Goal: Task Accomplishment & Management: Manage account settings

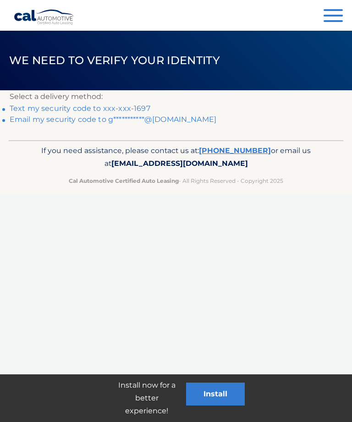
click at [53, 282] on div "Cal Automotive Menu Dashboard FAQ's Logout ×" at bounding box center [176, 211] width 352 height 422
click at [128, 109] on link "Text my security code to xxx-xxx-1697" at bounding box center [80, 108] width 141 height 9
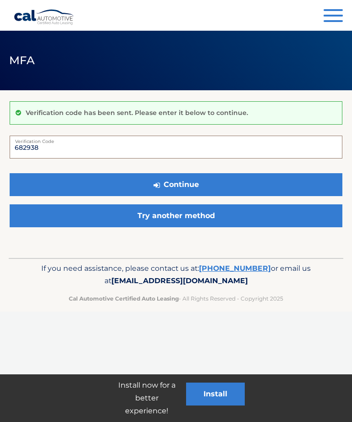
type input "682938"
click at [195, 183] on button "Continue" at bounding box center [176, 184] width 333 height 23
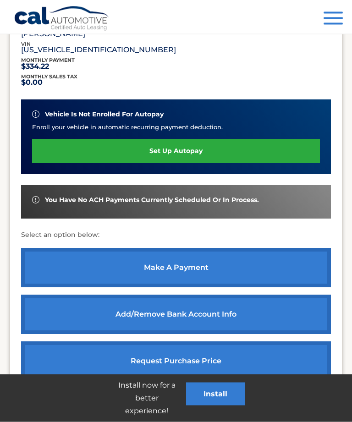
scroll to position [188, 0]
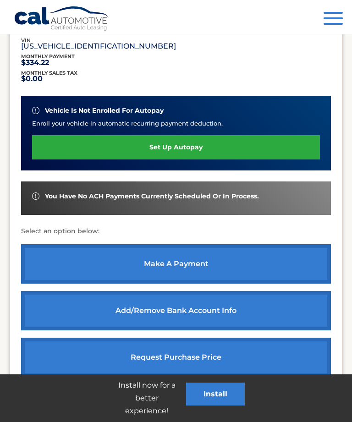
click at [181, 265] on link "make a payment" at bounding box center [176, 263] width 310 height 39
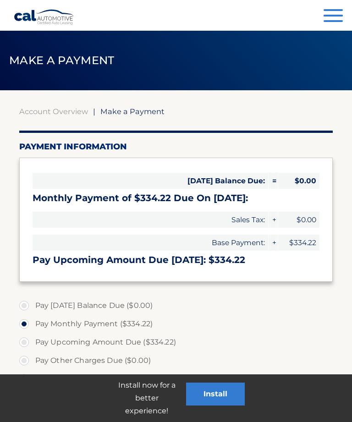
select select "YTYyODhlYjMtNjkyNi00YWNlLThhY2YtYThjNmNhN2NmNDQ3"
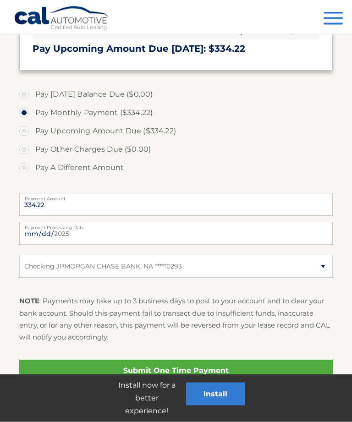
scroll to position [222, 0]
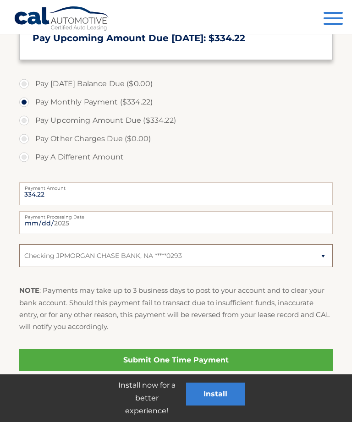
click at [323, 257] on select "Select Bank Account Checking JPMORGAN CHASE BANK, NA *****0293" at bounding box center [176, 255] width 314 height 23
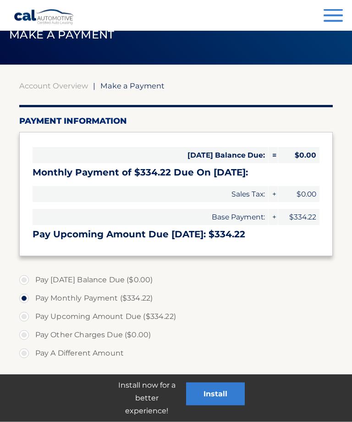
scroll to position [0, 0]
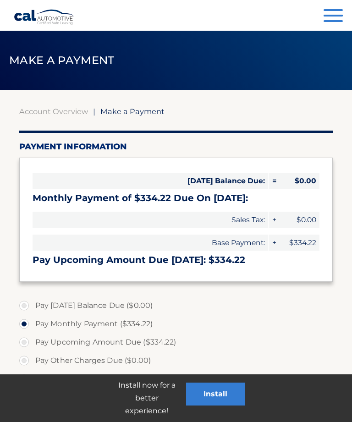
click at [331, 20] on span "button" at bounding box center [332, 21] width 19 height 2
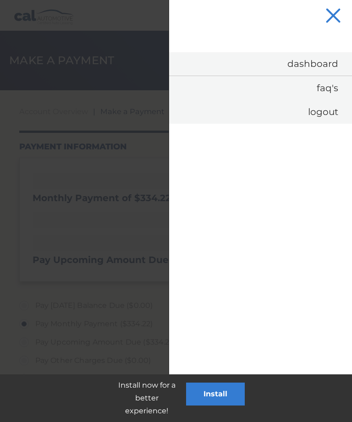
click at [334, 18] on button "Menu" at bounding box center [332, 16] width 19 height 15
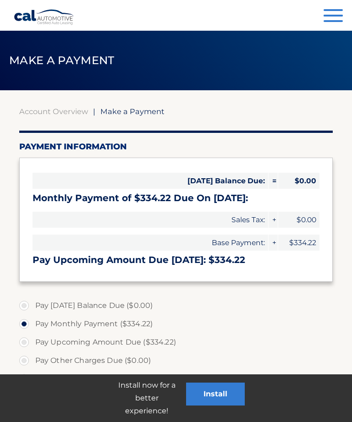
click at [60, 112] on link "Account Overview" at bounding box center [53, 111] width 69 height 9
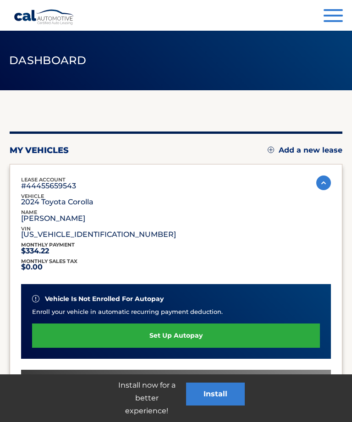
click at [191, 336] on link "set up autopay" at bounding box center [176, 335] width 288 height 24
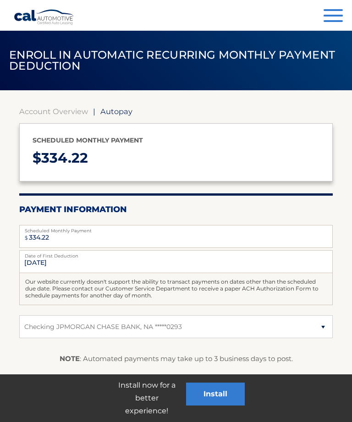
select select "YTYyODhlYjMtNjkyNi00YWNlLThhY2YtYThjNmNhN2NmNDQ3"
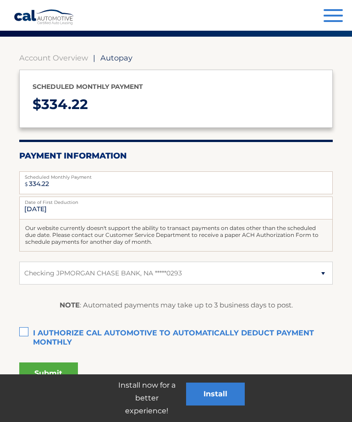
scroll to position [67, 0]
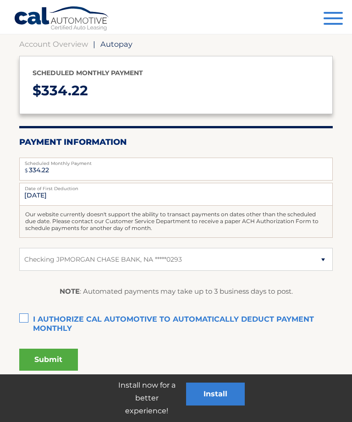
click at [65, 164] on label "Scheduled Monthly Payment" at bounding box center [176, 161] width 314 height 7
click at [65, 164] on input "334.22" at bounding box center [176, 169] width 314 height 23
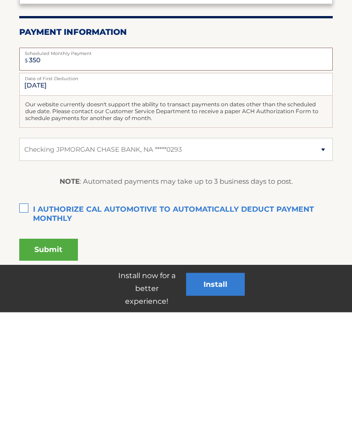
type input "350"
click at [24, 311] on label "I authorize cal automotive to automatically deduct payment monthly This checkbo…" at bounding box center [176, 320] width 314 height 18
click at [0, 0] on input "I authorize cal automotive to automatically deduct payment monthly This checkbo…" at bounding box center [0, 0] width 0 height 0
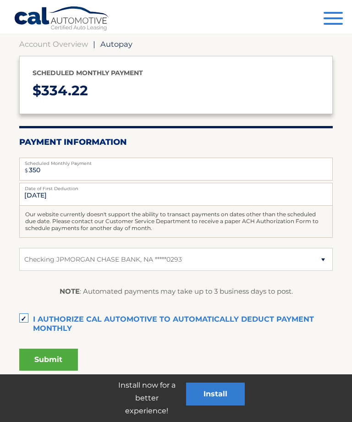
click at [56, 356] on button "Submit" at bounding box center [48, 360] width 59 height 22
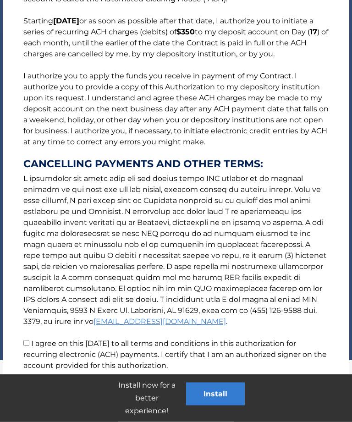
scroll to position [159, 0]
click at [29, 340] on input "I agree on this 09/17/2025 to all terms and conditions in this authorization fo…" at bounding box center [26, 342] width 6 height 6
checkbox input "true"
click at [137, 393] on button "Accept" at bounding box center [142, 404] width 41 height 22
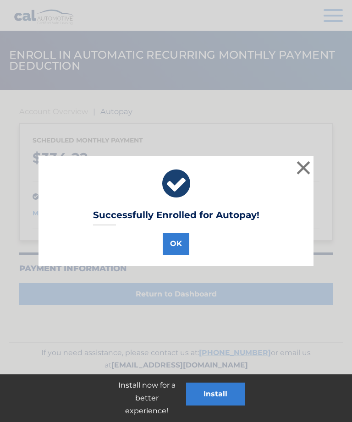
click at [176, 245] on button "OK" at bounding box center [176, 244] width 27 height 22
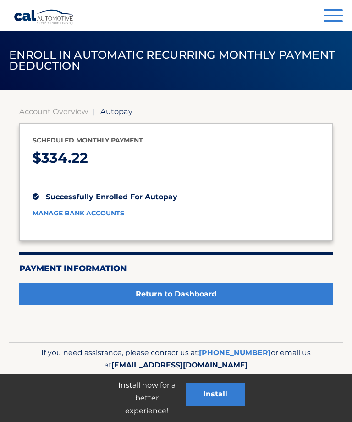
click at [194, 290] on link "Return to Dashboard" at bounding box center [176, 294] width 314 height 22
